Goal: Task Accomplishment & Management: Manage account settings

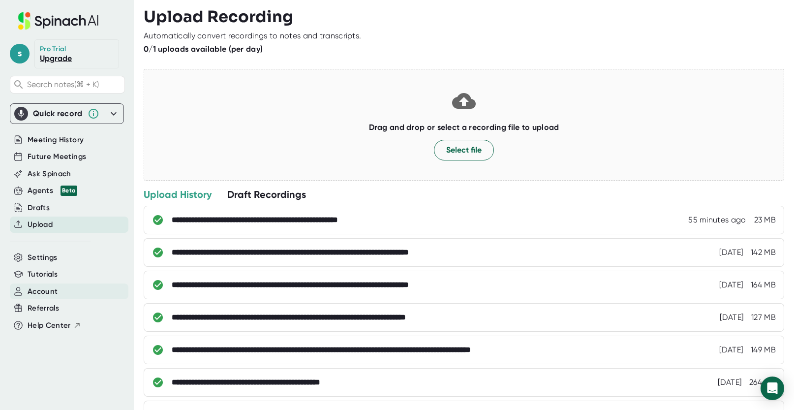
click at [44, 294] on span "Account" at bounding box center [43, 291] width 30 height 11
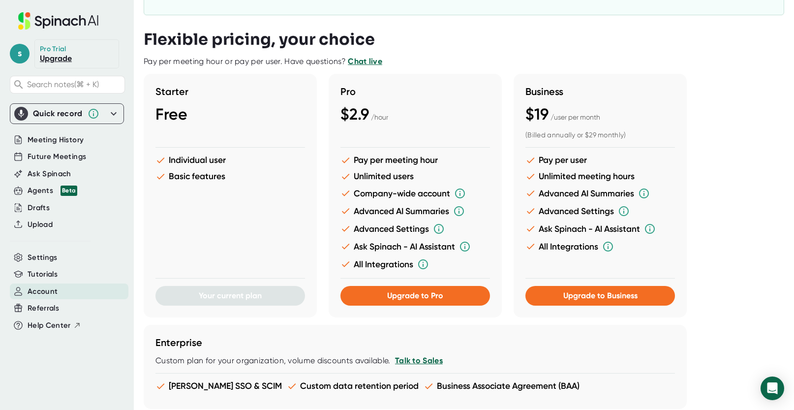
scroll to position [179, 0]
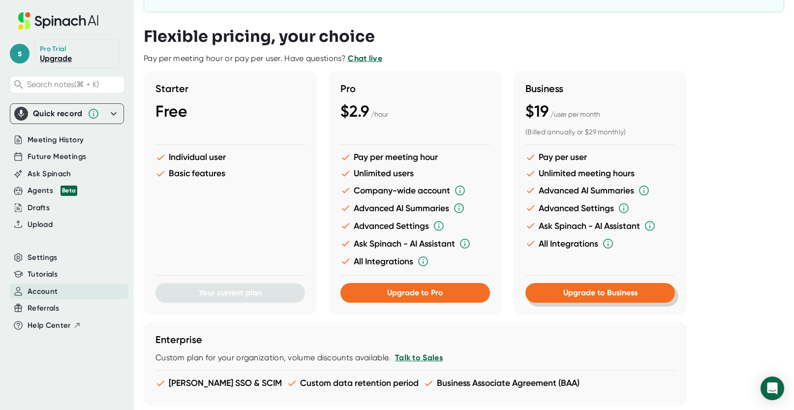
click at [593, 292] on span "Upgrade to Business" at bounding box center [600, 292] width 74 height 9
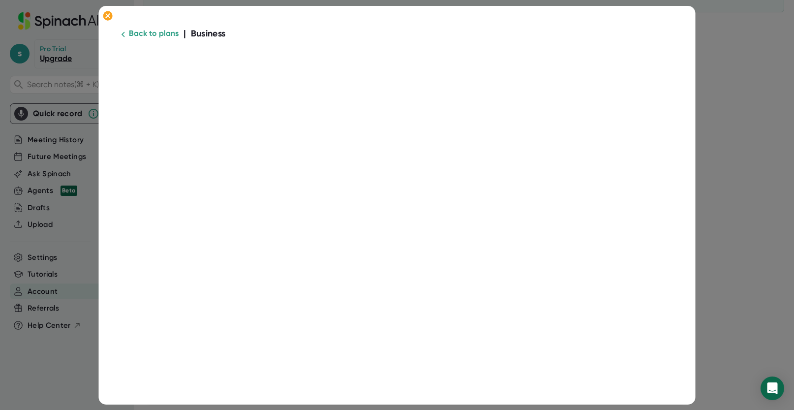
click at [119, 33] on icon at bounding box center [123, 34] width 11 height 11
click at [136, 35] on link "Back to plans" at bounding box center [154, 33] width 50 height 9
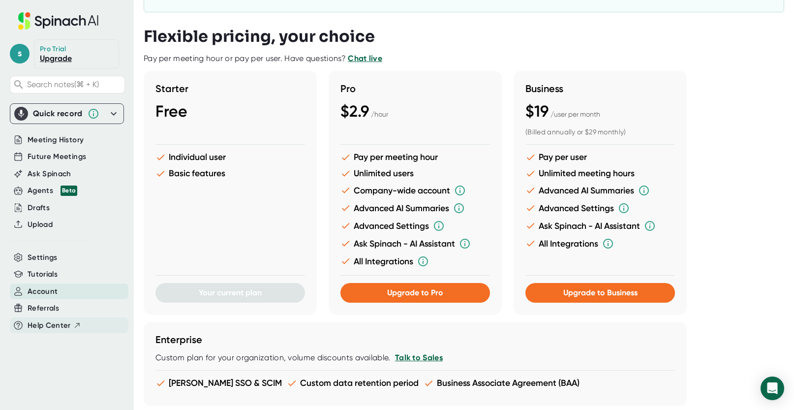
click at [62, 325] on span "Help Center" at bounding box center [49, 325] width 43 height 11
click at [596, 298] on button "Upgrade to Business" at bounding box center [600, 293] width 150 height 20
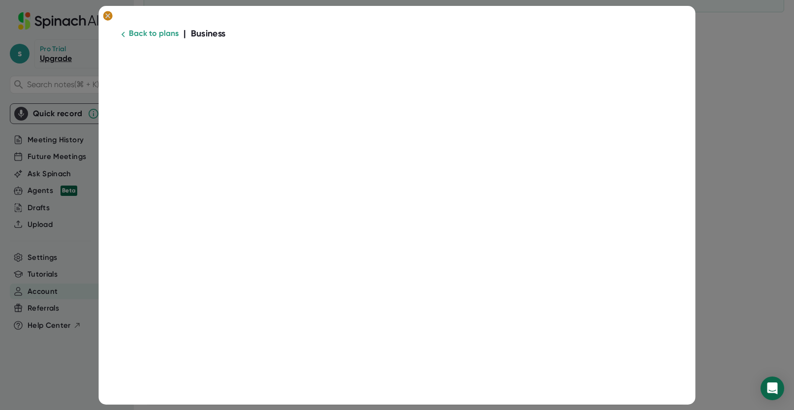
click at [108, 16] on icon at bounding box center [108, 15] width 4 height 4
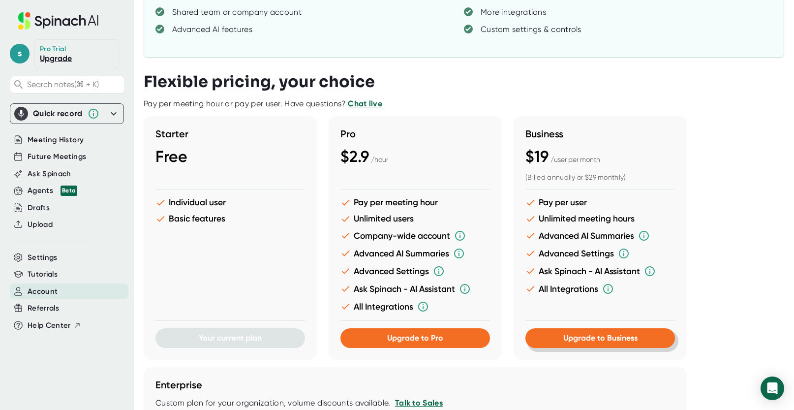
scroll to position [87, 0]
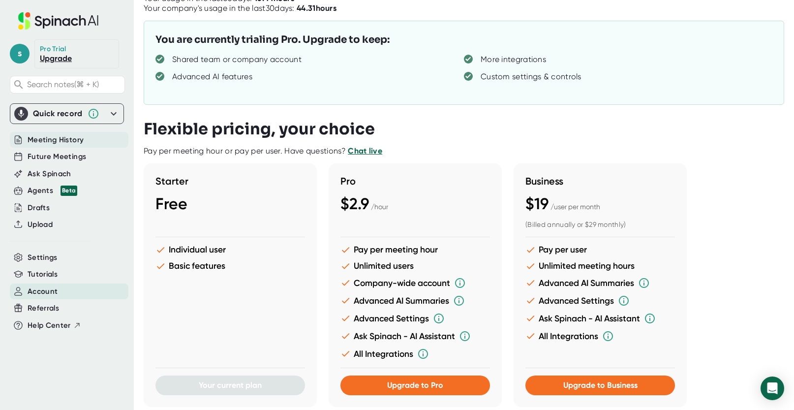
click at [64, 141] on span "Meeting History" at bounding box center [56, 139] width 56 height 11
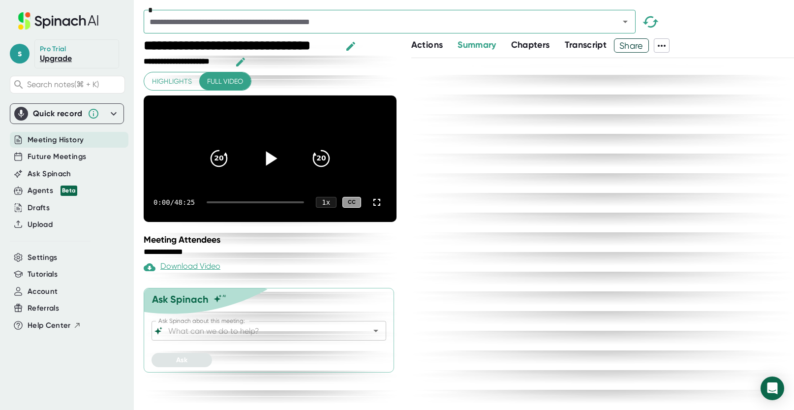
click at [269, 151] on icon at bounding box center [271, 158] width 11 height 14
click at [273, 151] on icon at bounding box center [270, 158] width 12 height 14
click at [348, 45] on icon "button" at bounding box center [351, 46] width 12 height 12
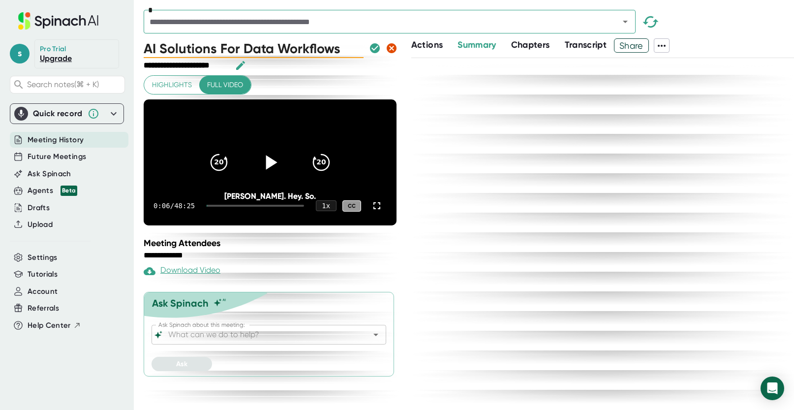
drag, startPoint x: 346, startPoint y: 48, endPoint x: 132, endPoint y: 49, distance: 214.0
click at [132, 49] on div "**********" at bounding box center [397, 205] width 794 height 410
type input "Lightspeed - Group 1"
click at [236, 63] on icon "button" at bounding box center [241, 66] width 12 height 12
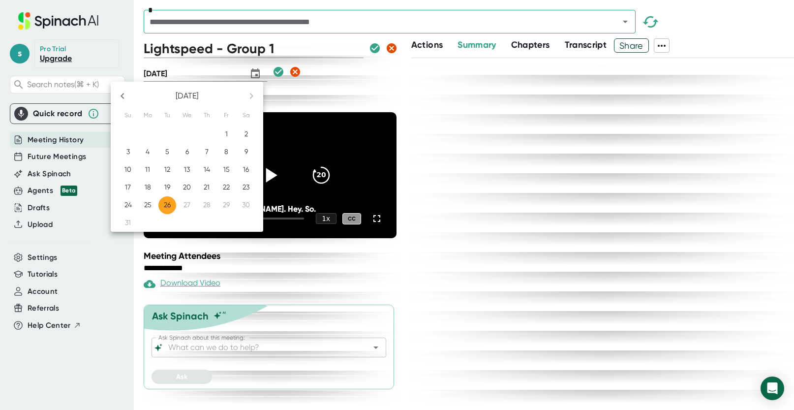
click at [184, 184] on p "20" at bounding box center [187, 187] width 8 height 10
type input "[DATE]"
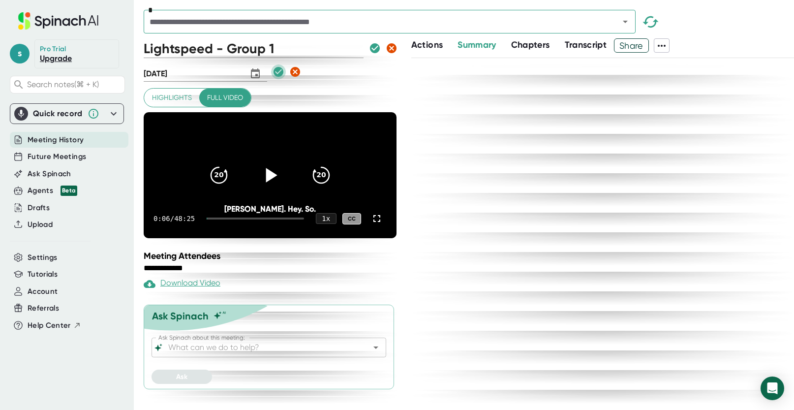
click at [273, 72] on icon "button" at bounding box center [278, 72] width 10 height 10
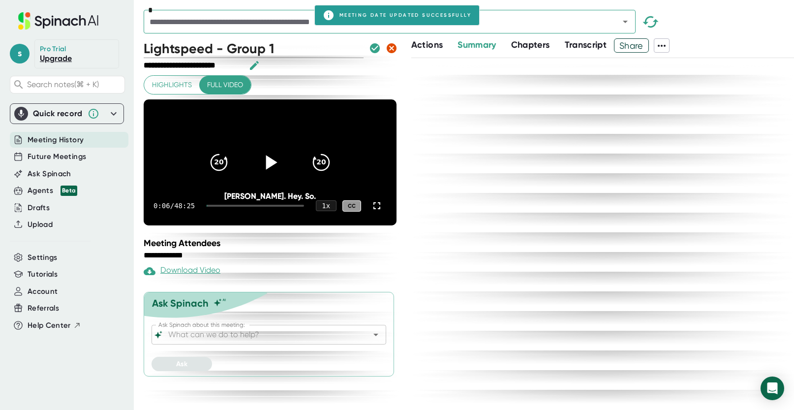
click at [372, 46] on icon "button" at bounding box center [375, 48] width 10 height 10
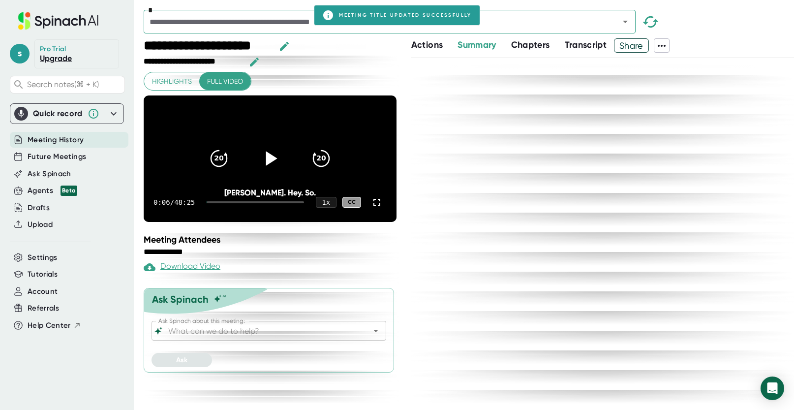
click at [629, 16] on icon "Open" at bounding box center [625, 22] width 12 height 12
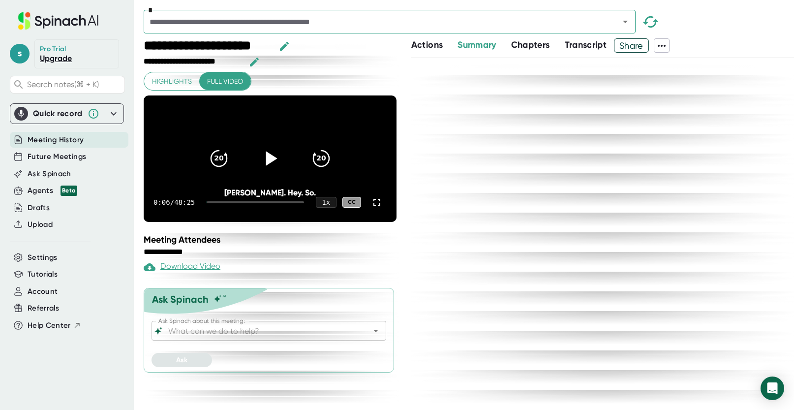
click at [695, 154] on div at bounding box center [602, 233] width 383 height 351
click at [45, 222] on span "Upload" at bounding box center [40, 224] width 25 height 11
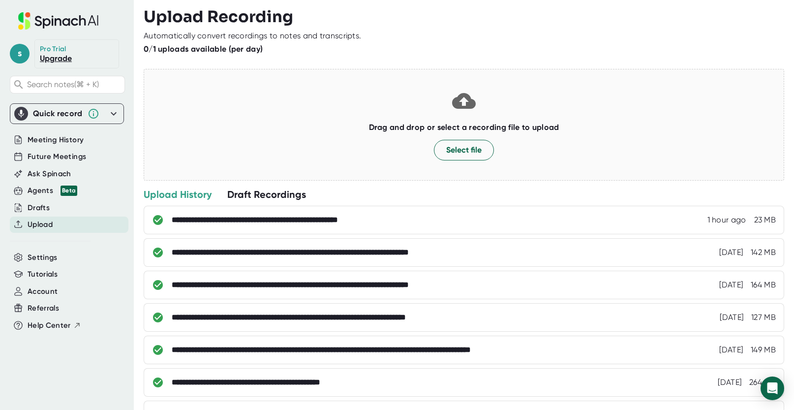
click at [502, 29] on div "**********" at bounding box center [469, 205] width 650 height 410
